Goal: Navigation & Orientation: Understand site structure

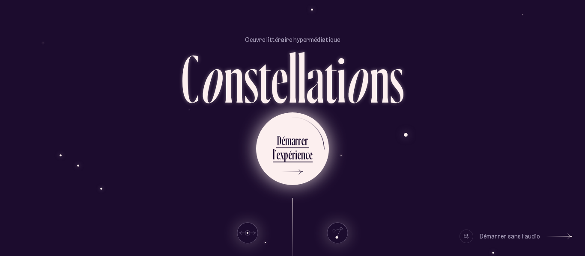
click at [300, 174] on icon at bounding box center [290, 172] width 26 height 64
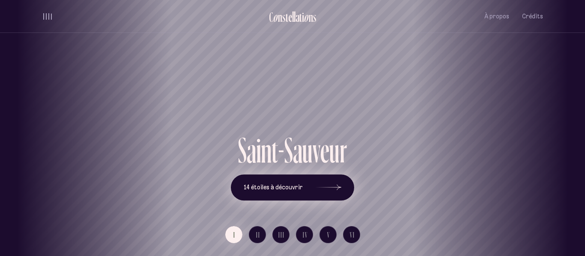
click at [333, 187] on icon at bounding box center [328, 188] width 26 height 64
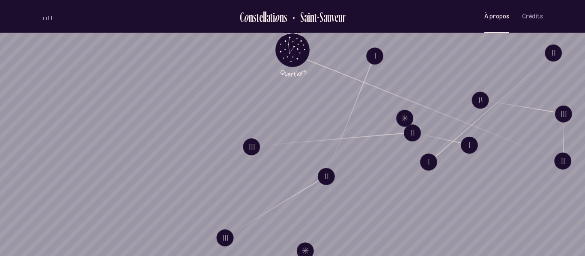
click at [492, 18] on span "À propos" at bounding box center [496, 16] width 25 height 7
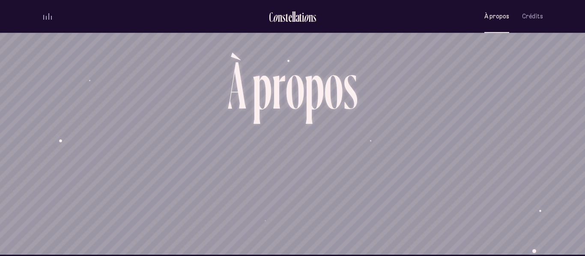
scroll to position [3, 0]
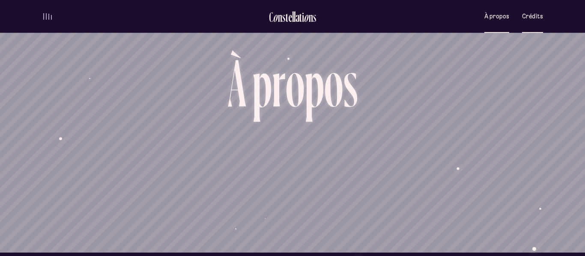
click at [531, 13] on span "Crédits" at bounding box center [532, 16] width 21 height 7
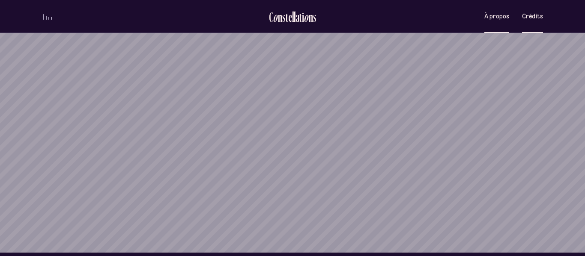
scroll to position [0, 0]
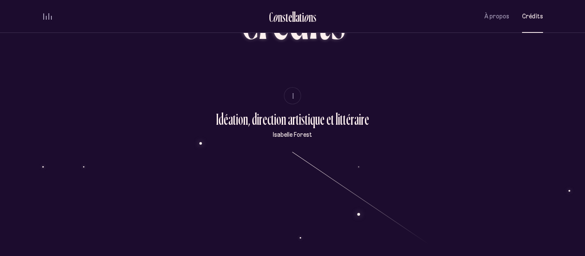
scroll to position [74, 0]
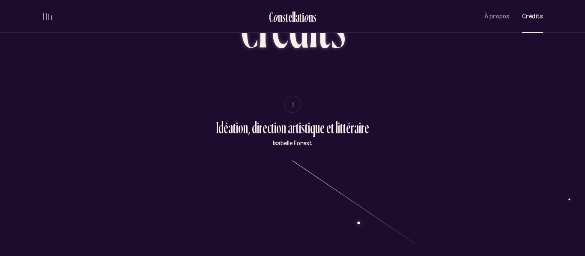
scroll to position [60, 0]
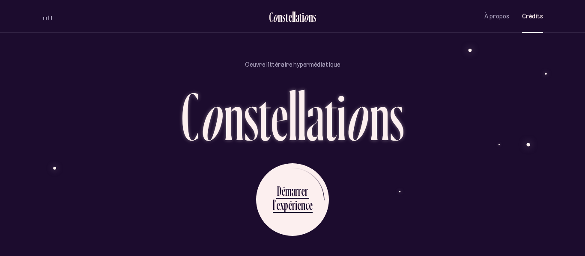
scroll to position [2101, 0]
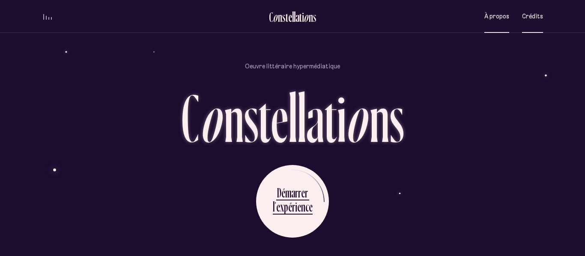
click at [489, 16] on span "À propos" at bounding box center [496, 16] width 25 height 7
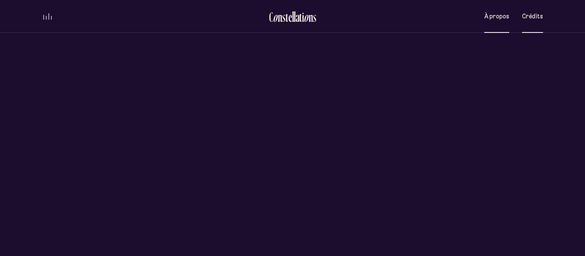
scroll to position [0, 0]
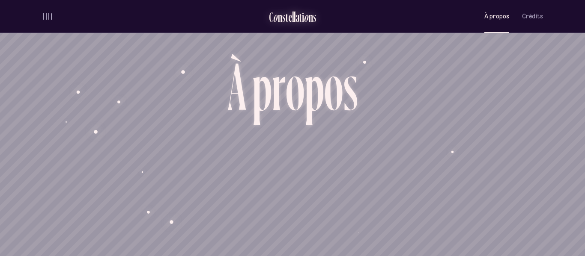
click at [297, 18] on div "a" at bounding box center [297, 17] width 4 height 14
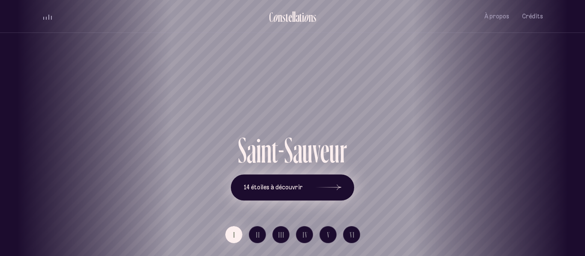
click at [336, 182] on icon at bounding box center [328, 188] width 26 height 64
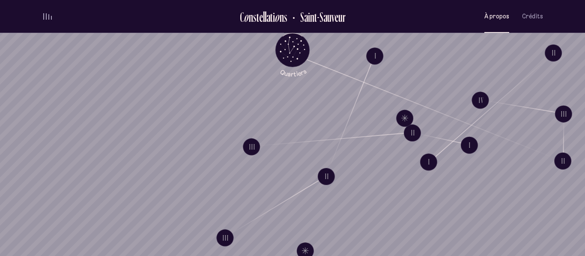
click at [485, 18] on span "À propos" at bounding box center [496, 16] width 25 height 7
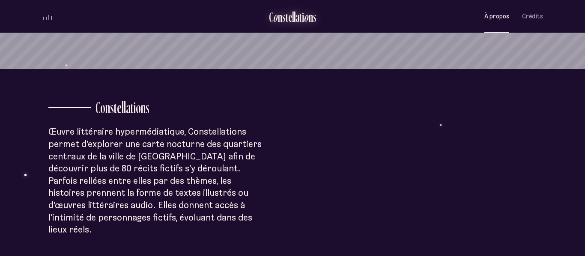
scroll to position [189, 0]
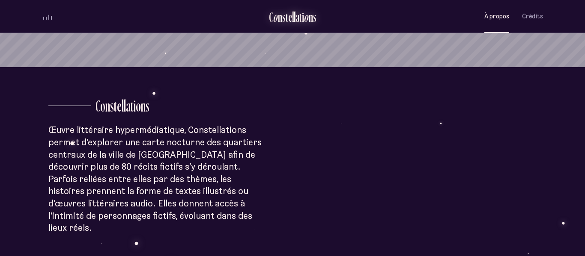
click at [273, 15] on div "o" at bounding box center [275, 17] width 5 height 14
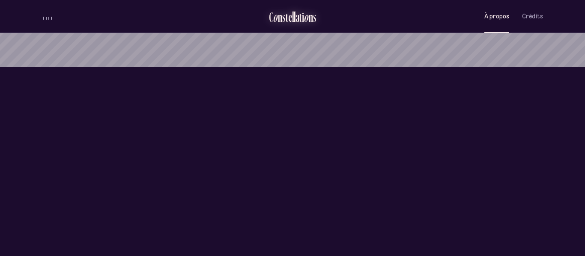
scroll to position [0, 0]
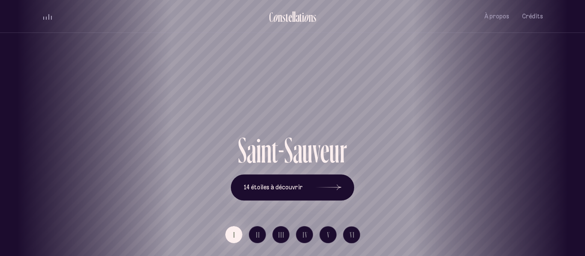
click at [288, 101] on div "[GEOGRAPHIC_DATA] [GEOGRAPHIC_DATA] [GEOGRAPHIC_DATA][PERSON_NAME][GEOGRAPHIC_D…" at bounding box center [292, 128] width 585 height 256
click at [339, 183] on icon at bounding box center [328, 188] width 26 height 64
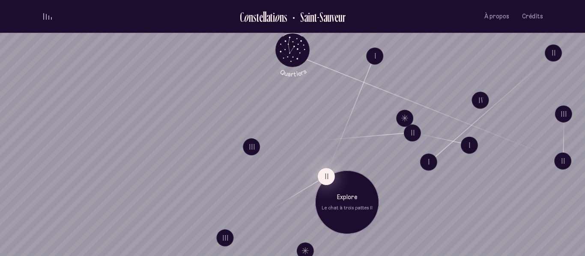
click at [322, 172] on button "II" at bounding box center [326, 176] width 17 height 17
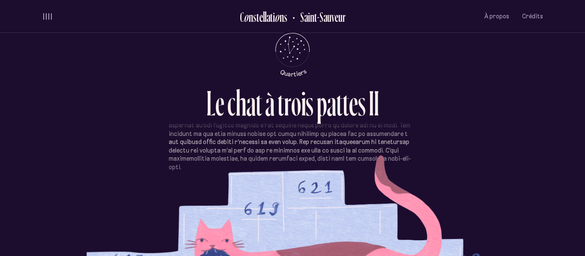
scroll to position [298, 0]
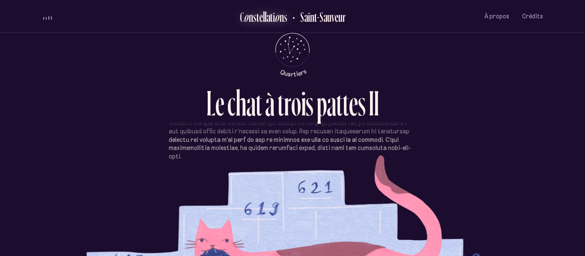
click at [259, 11] on div "t" at bounding box center [257, 17] width 3 height 14
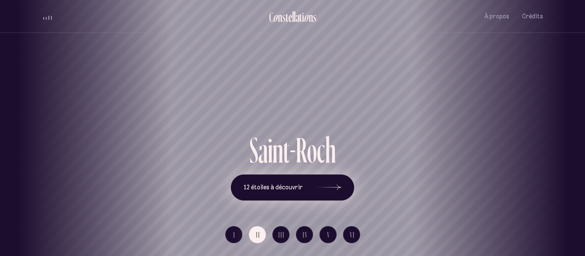
click at [289, 179] on button "12 étoiles à découvrir" at bounding box center [292, 188] width 123 height 27
